Goal: Task Accomplishment & Management: Use online tool/utility

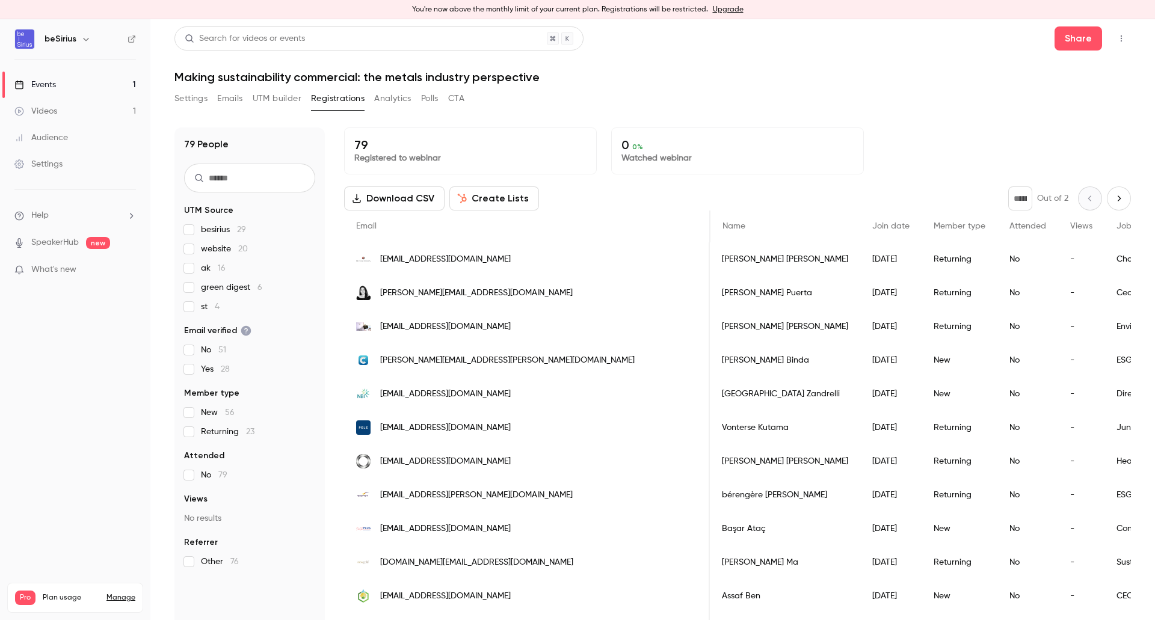
scroll to position [0, 572]
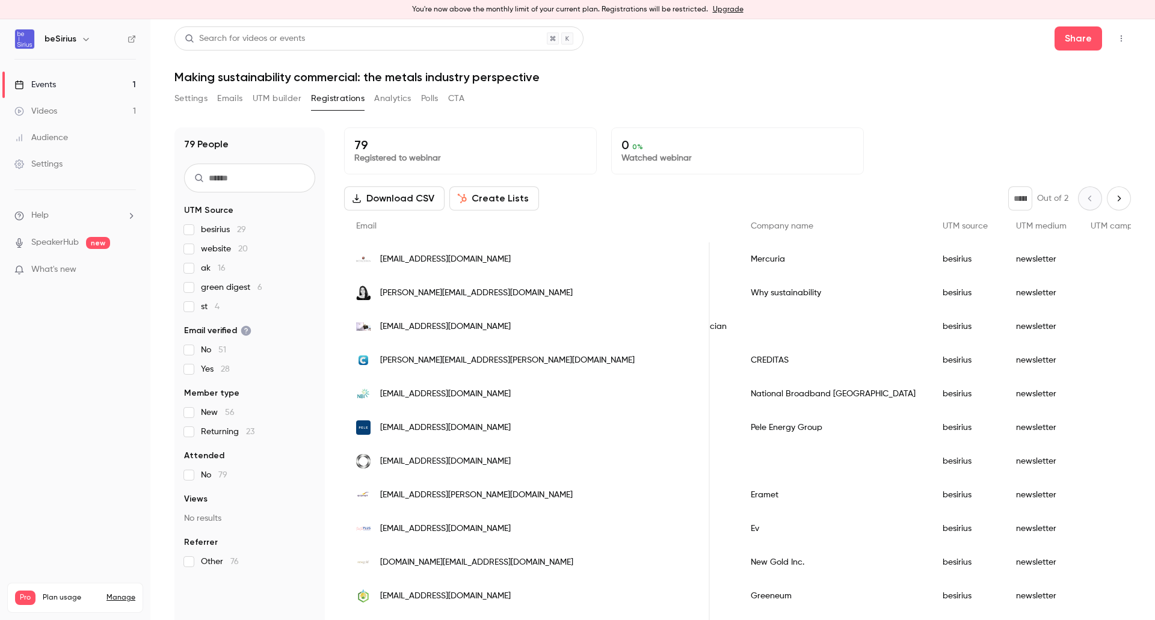
click at [80, 81] on link "Events 1" at bounding box center [75, 85] width 150 height 26
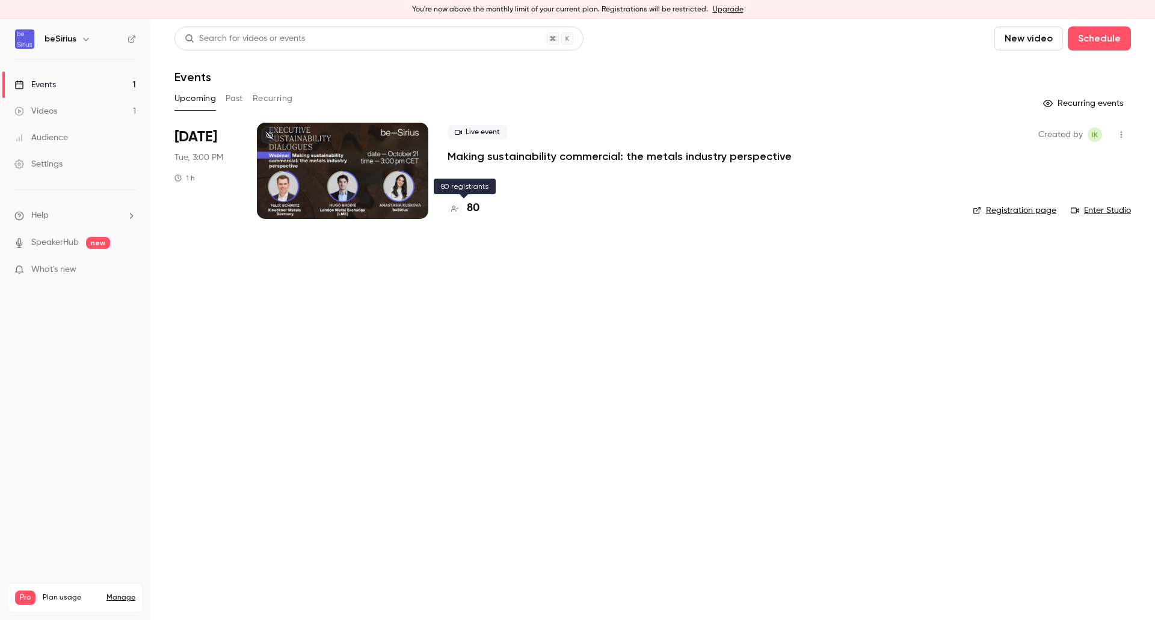
click at [475, 211] on h4 "80" at bounding box center [473, 208] width 13 height 16
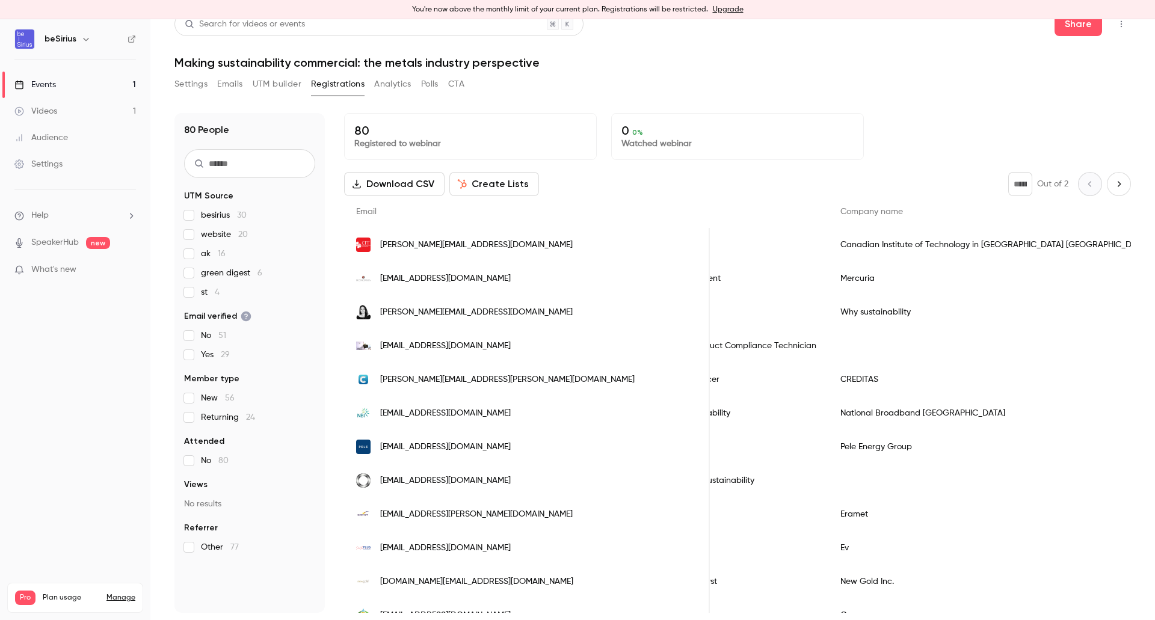
click at [43, 85] on div "Events" at bounding box center [35, 85] width 42 height 12
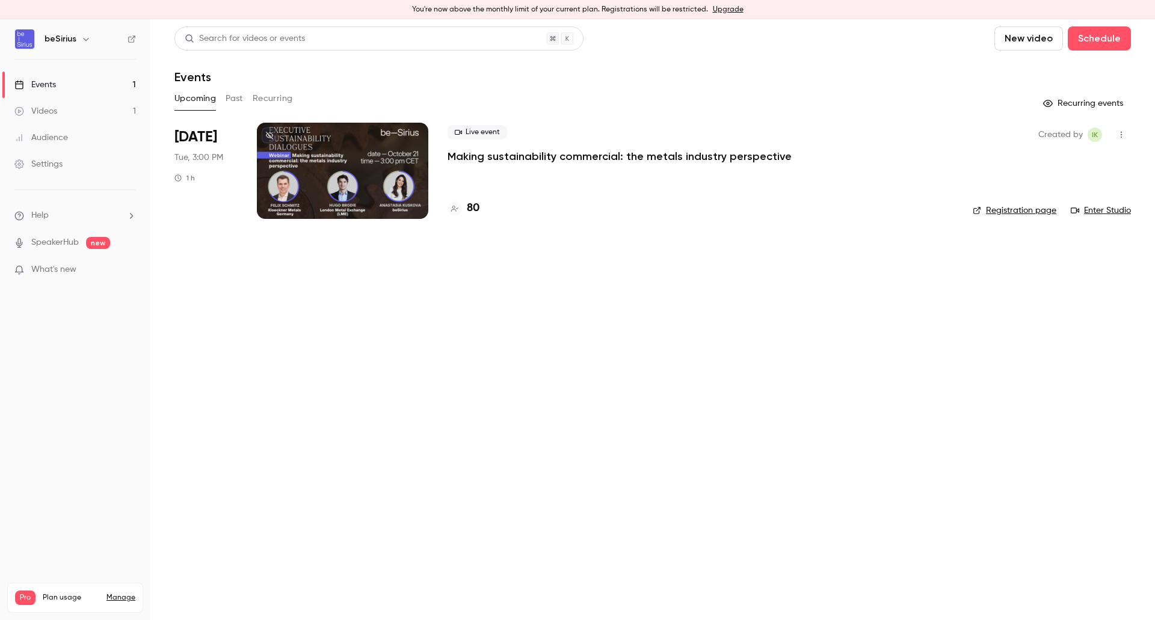
click at [79, 81] on link "Events 1" at bounding box center [75, 85] width 150 height 26
click at [280, 129] on div at bounding box center [342, 171] width 171 height 96
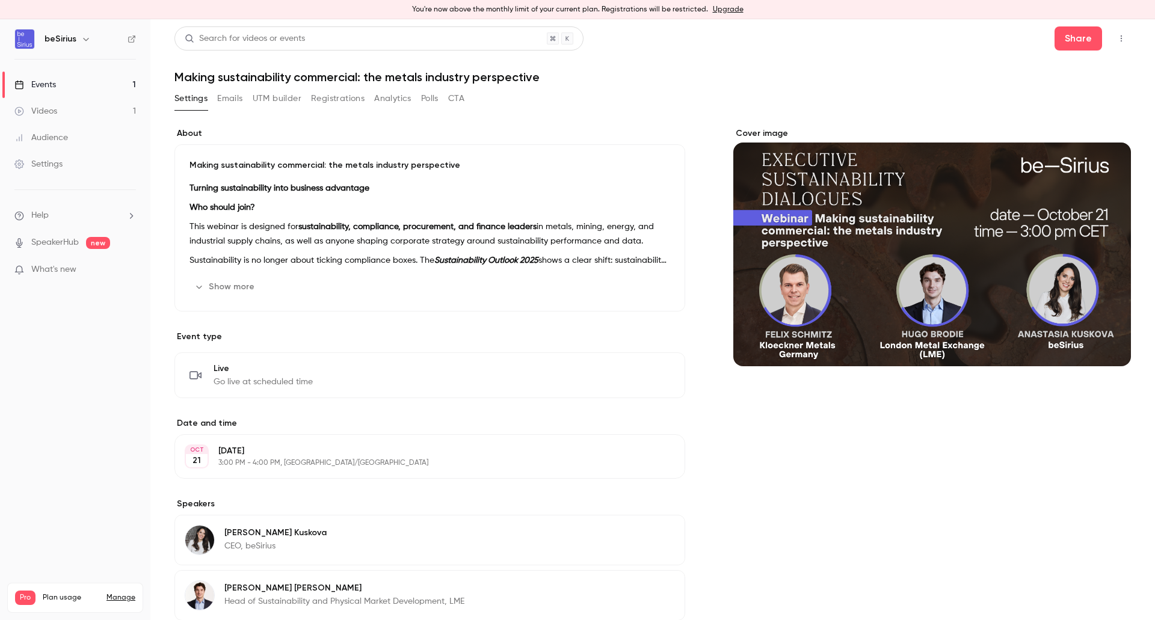
click at [220, 103] on button "Emails" at bounding box center [229, 98] width 25 height 19
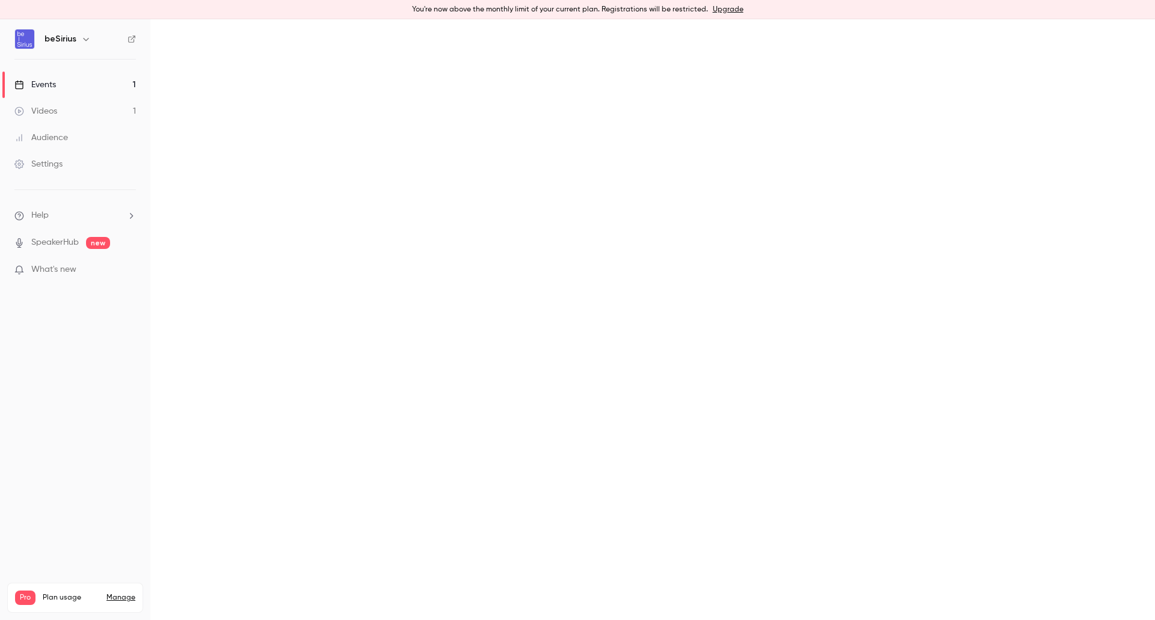
click at [0, 0] on button "UTM builder" at bounding box center [0, 0] width 0 height 0
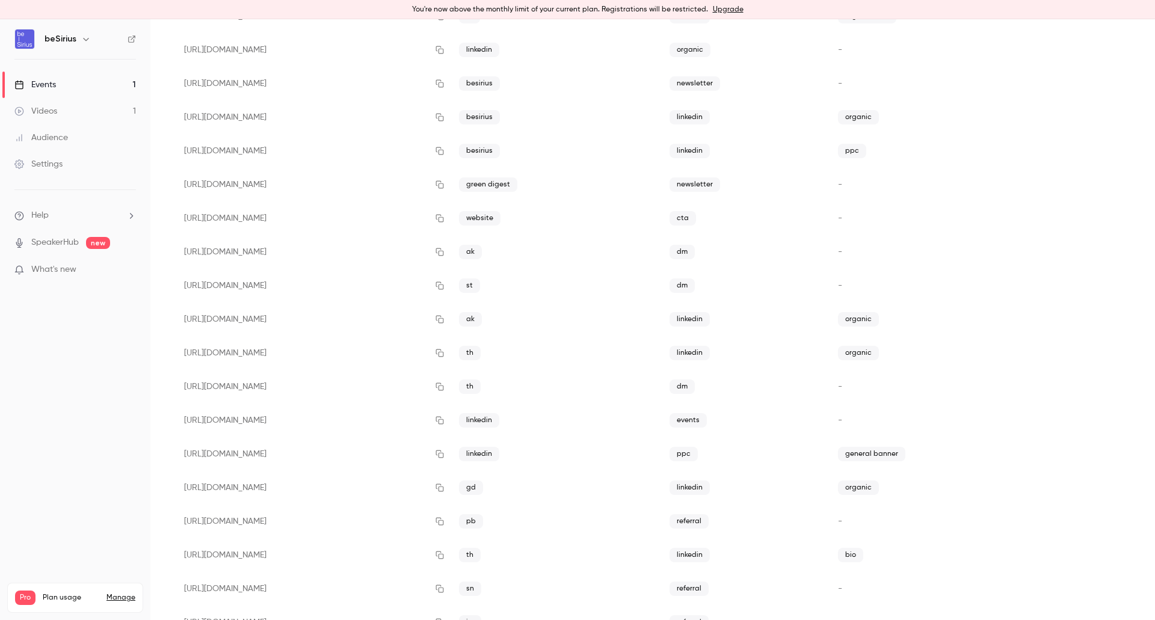
scroll to position [141, 0]
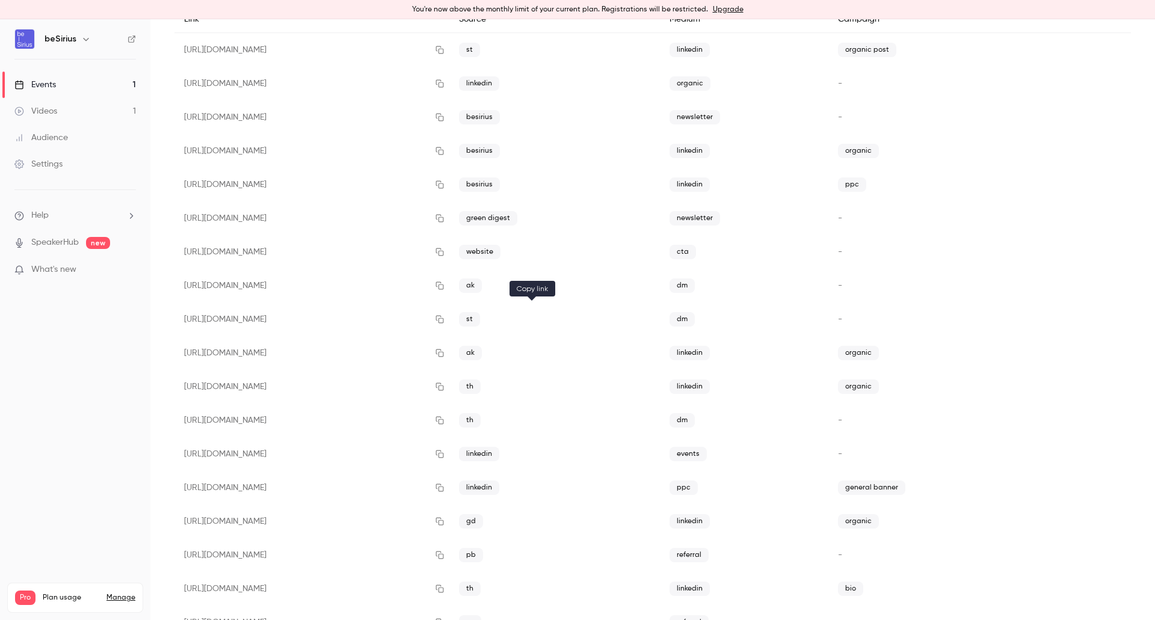
click at [449, 312] on button "button" at bounding box center [439, 319] width 19 height 19
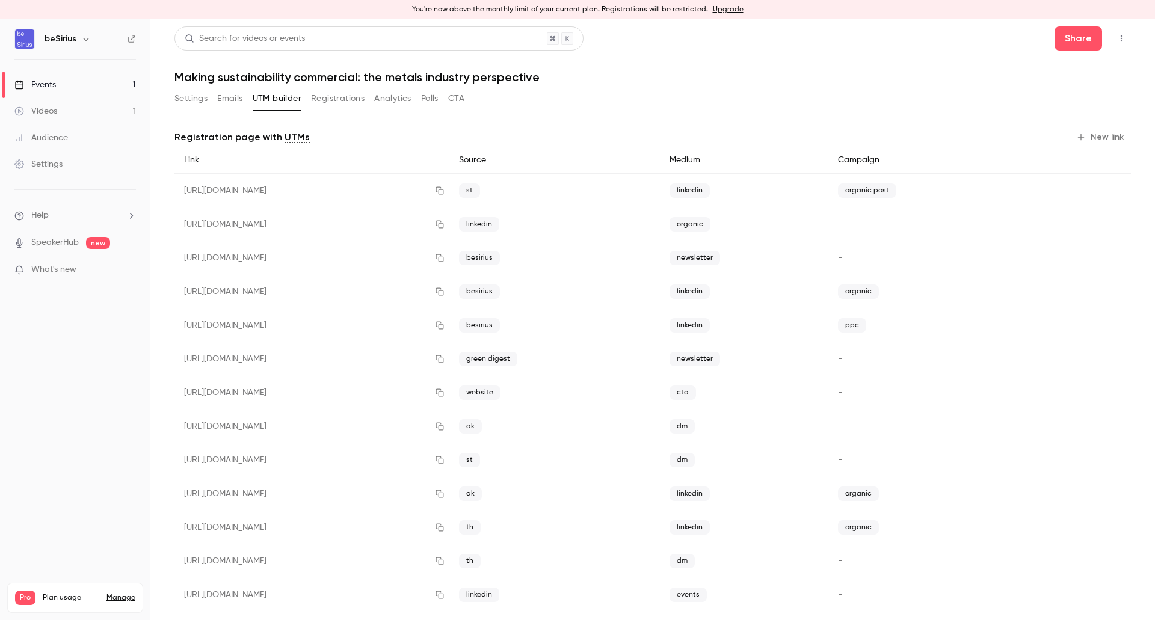
scroll to position [120, 0]
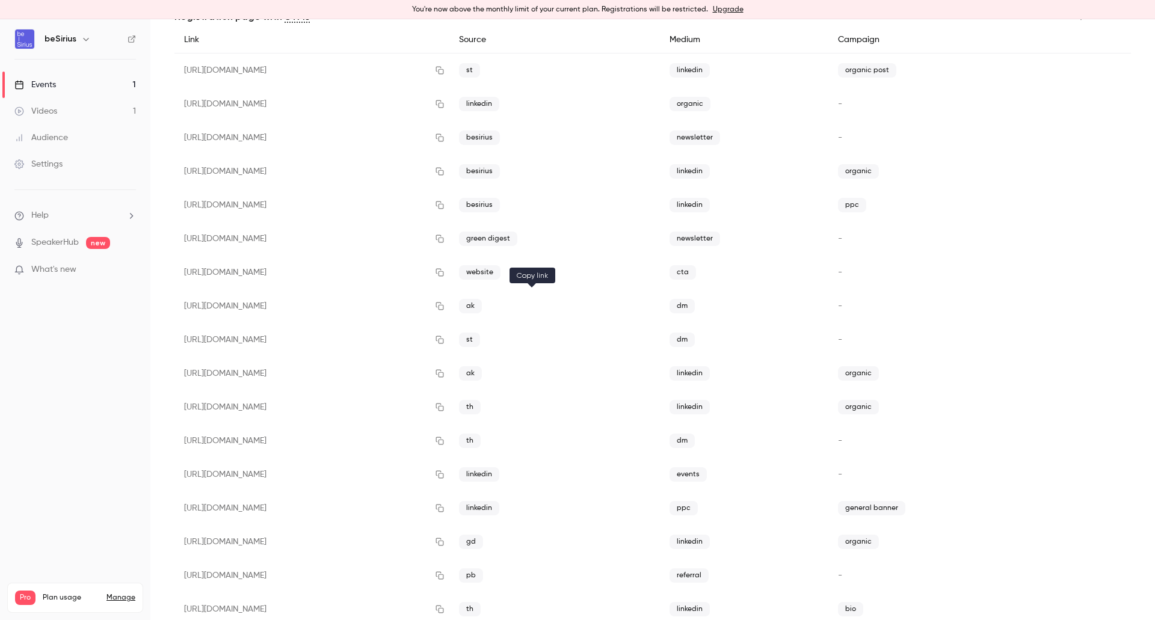
click at [445, 304] on icon "button" at bounding box center [440, 306] width 10 height 8
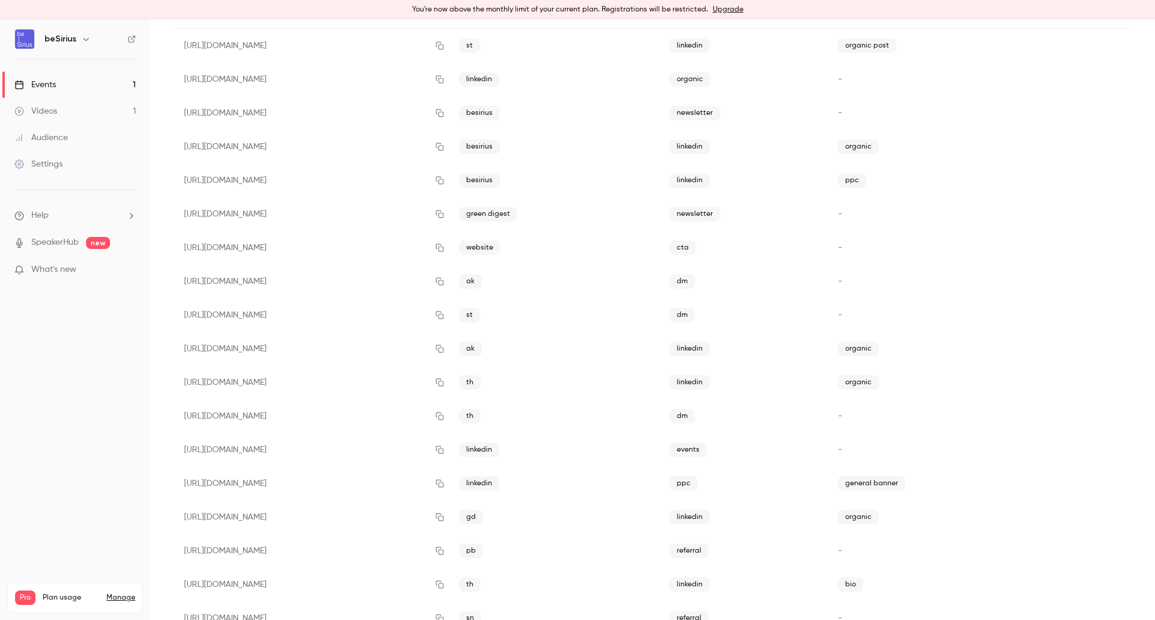
scroll to position [141, 0]
